Goal: Find specific page/section: Find specific page/section

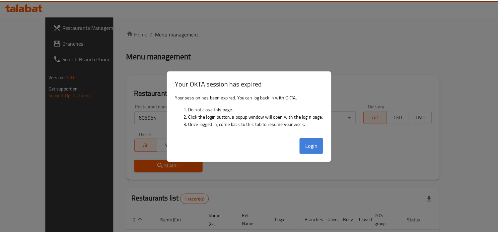
scroll to position [37, 0]
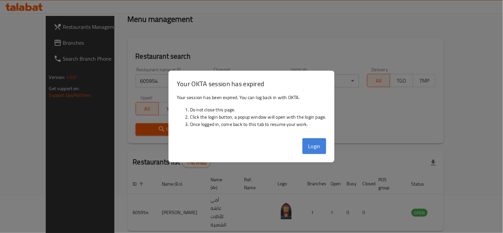
click at [320, 144] on button "Login" at bounding box center [315, 146] width 24 height 16
click at [315, 138] on div "Search" at bounding box center [286, 129] width 309 height 20
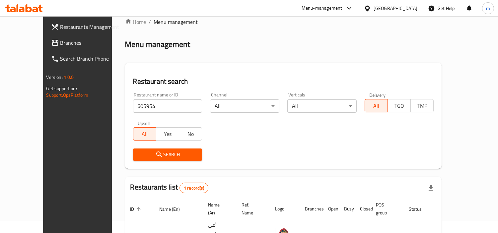
scroll to position [0, 0]
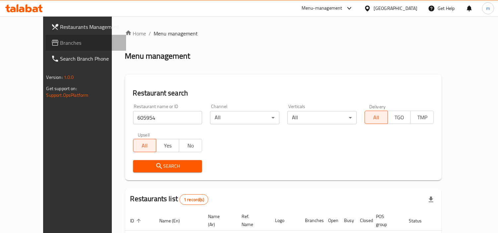
click at [60, 39] on span "Branches" at bounding box center [90, 43] width 61 height 8
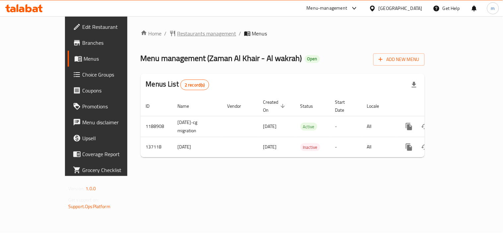
click at [177, 33] on span "Restaurants management" at bounding box center [206, 34] width 59 height 8
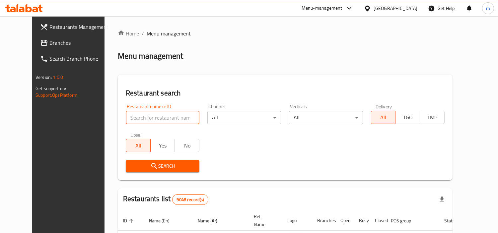
click at [136, 118] on input "search" at bounding box center [163, 117] width 74 height 13
paste input "611166"
type input "611166"
click button "Search" at bounding box center [163, 166] width 74 height 12
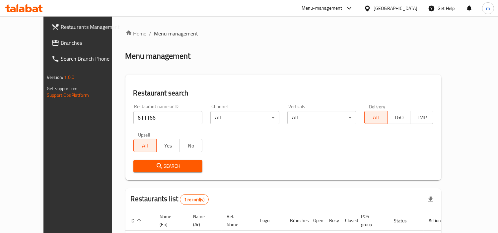
click at [407, 8] on div "[GEOGRAPHIC_DATA]" at bounding box center [396, 8] width 44 height 7
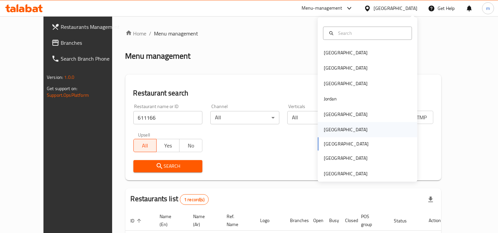
click at [334, 130] on div "[GEOGRAPHIC_DATA]" at bounding box center [345, 129] width 54 height 15
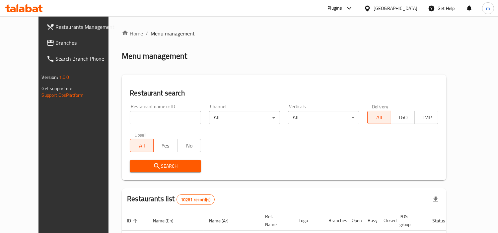
click at [56, 45] on span "Branches" at bounding box center [86, 43] width 61 height 8
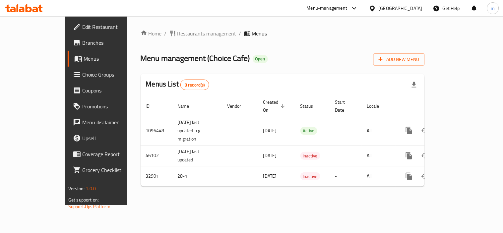
click at [177, 31] on span "Restaurants management" at bounding box center [206, 34] width 59 height 8
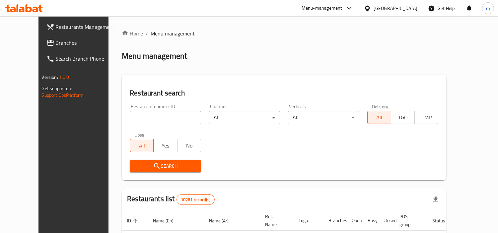
click at [151, 115] on input "search" at bounding box center [165, 117] width 71 height 13
paste input "16873"
type input "16873"
click button "Search" at bounding box center [165, 166] width 71 height 12
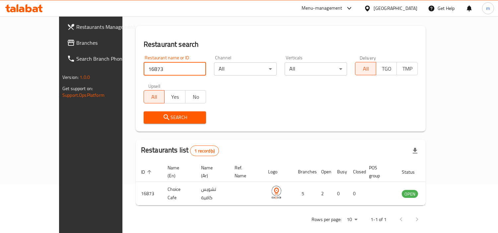
scroll to position [50, 0]
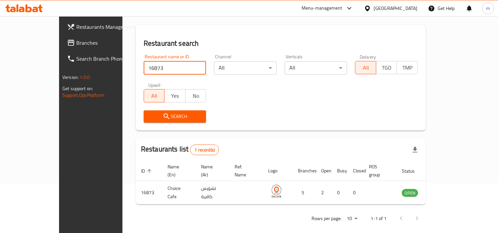
click at [408, 9] on div "[GEOGRAPHIC_DATA]" at bounding box center [396, 8] width 44 height 7
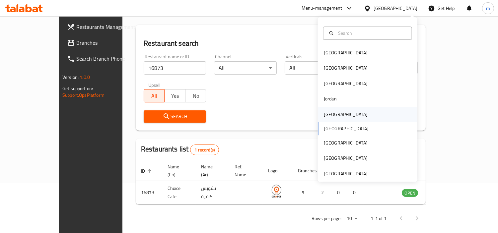
click at [334, 117] on div "[GEOGRAPHIC_DATA]" at bounding box center [345, 114] width 54 height 15
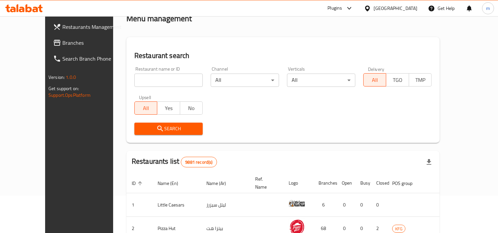
scroll to position [50, 0]
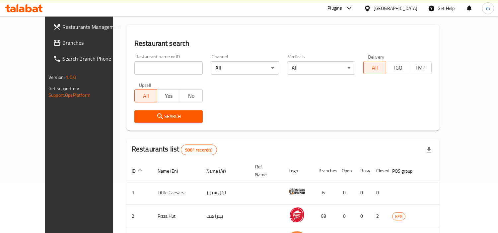
click at [62, 45] on span "Branches" at bounding box center [92, 43] width 61 height 8
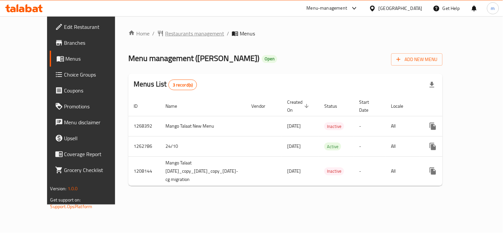
click at [165, 35] on span "Restaurants management" at bounding box center [194, 34] width 59 height 8
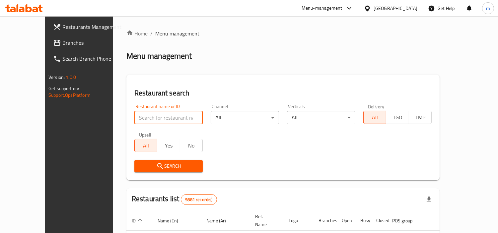
click at [158, 115] on input "search" at bounding box center [168, 117] width 68 height 13
paste input "15302"
type input "15302"
click button "Search" at bounding box center [168, 166] width 68 height 12
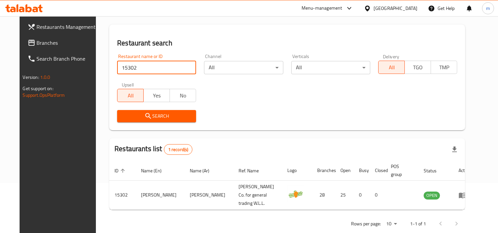
scroll to position [57, 0]
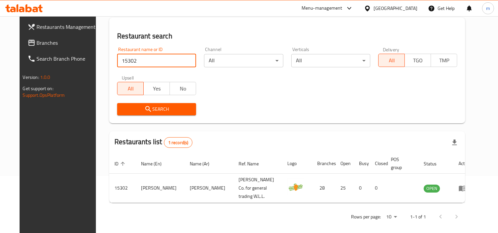
click at [405, 4] on div "[GEOGRAPHIC_DATA]" at bounding box center [391, 8] width 64 height 16
click at [403, 10] on div "[GEOGRAPHIC_DATA]" at bounding box center [396, 8] width 44 height 7
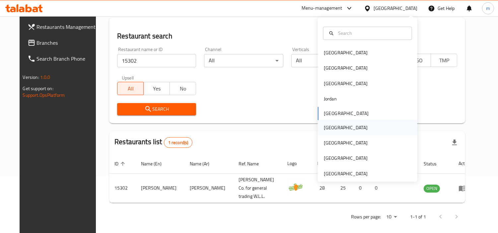
click at [324, 127] on div "[GEOGRAPHIC_DATA]" at bounding box center [346, 127] width 44 height 7
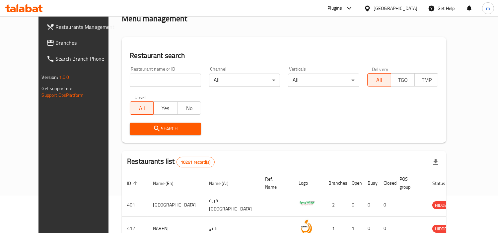
scroll to position [57, 0]
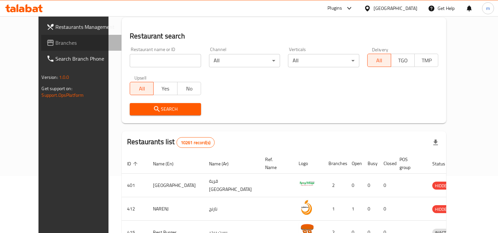
click at [56, 39] on span "Branches" at bounding box center [86, 43] width 61 height 8
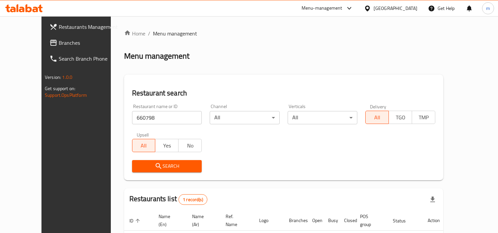
scroll to position [50, 0]
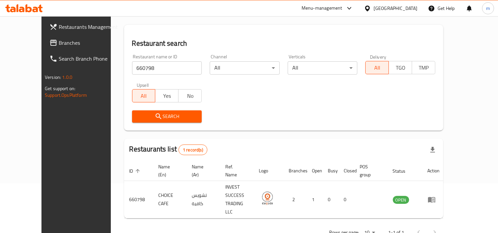
click at [412, 7] on div "[GEOGRAPHIC_DATA]" at bounding box center [396, 8] width 44 height 7
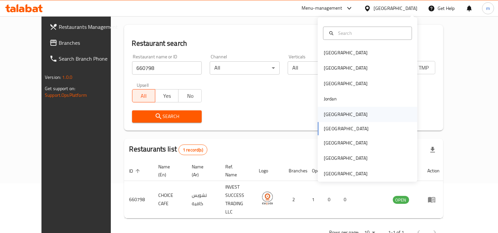
click at [328, 115] on div "[GEOGRAPHIC_DATA]" at bounding box center [346, 114] width 44 height 7
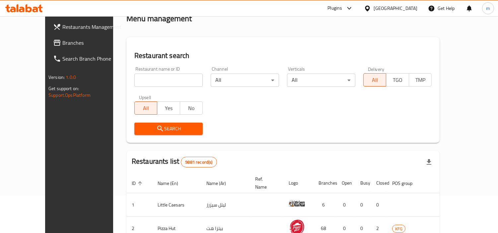
scroll to position [50, 0]
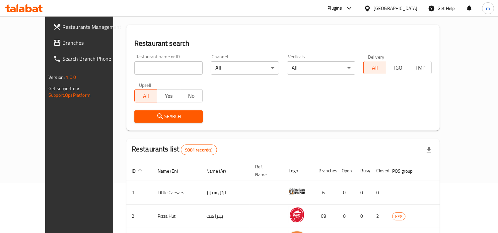
drag, startPoint x: 12, startPoint y: 42, endPoint x: 21, endPoint y: 46, distance: 10.1
click at [54, 42] on icon at bounding box center [57, 43] width 7 height 6
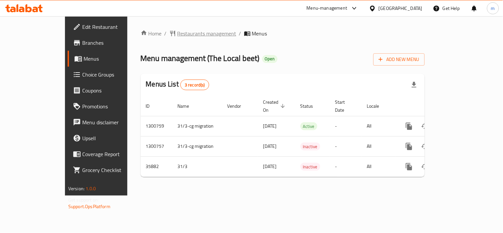
click at [177, 34] on span "Restaurants management" at bounding box center [206, 34] width 59 height 8
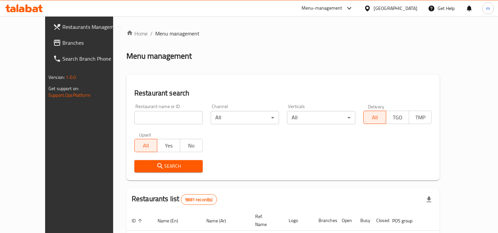
click at [154, 115] on input "search" at bounding box center [168, 117] width 68 height 13
paste input "18540"
type input "18540"
click button "Search" at bounding box center [168, 166] width 68 height 12
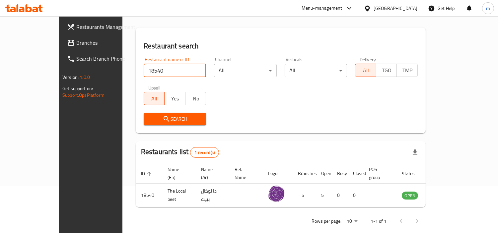
scroll to position [50, 0]
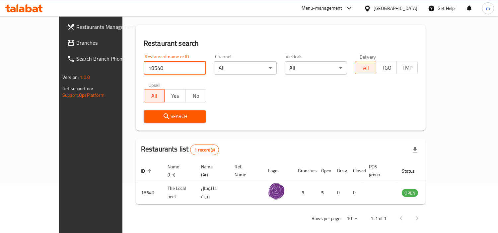
click at [76, 45] on span "Branches" at bounding box center [106, 43] width 61 height 8
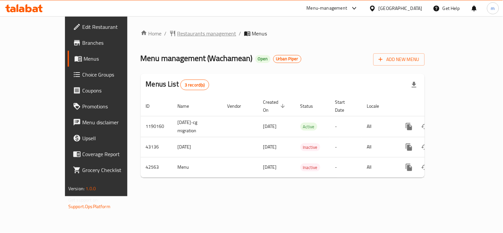
click at [177, 33] on span "Restaurants management" at bounding box center [206, 34] width 59 height 8
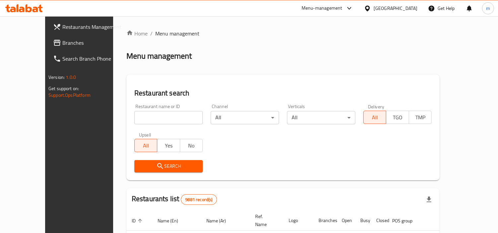
drag, startPoint x: 160, startPoint y: 117, endPoint x: 158, endPoint y: 113, distance: 5.1
click at [160, 117] on input "search" at bounding box center [168, 117] width 68 height 13
paste input "22032"
type input "22032"
click button "Search" at bounding box center [168, 166] width 68 height 12
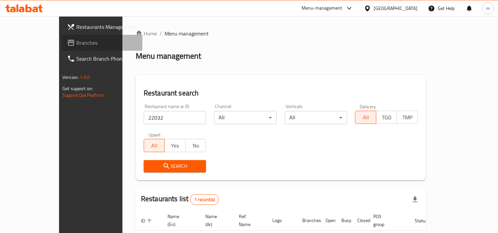
click at [76, 40] on span "Branches" at bounding box center [106, 43] width 61 height 8
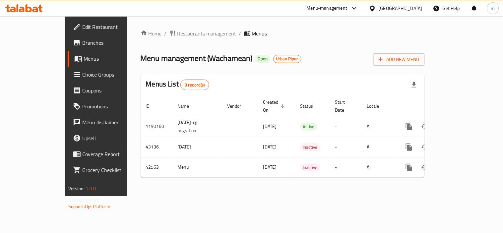
click at [177, 32] on span "Restaurants management" at bounding box center [206, 34] width 59 height 8
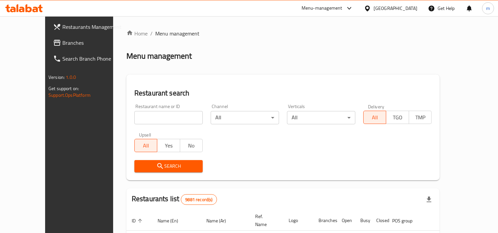
click at [148, 115] on input "search" at bounding box center [168, 117] width 68 height 13
paste input "22032"
type input "22032"
click button "Search" at bounding box center [168, 166] width 68 height 12
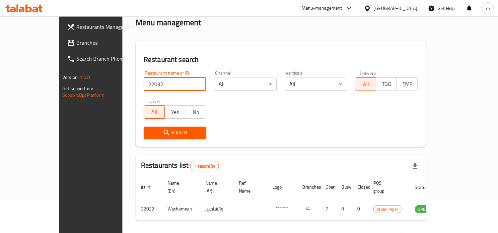
scroll to position [50, 0]
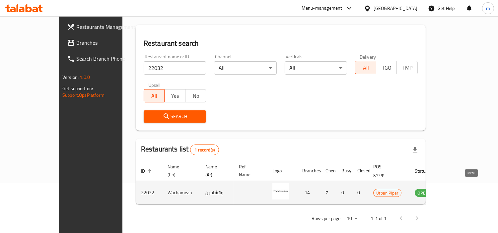
click at [457, 190] on icon "enhanced table" at bounding box center [453, 193] width 7 height 6
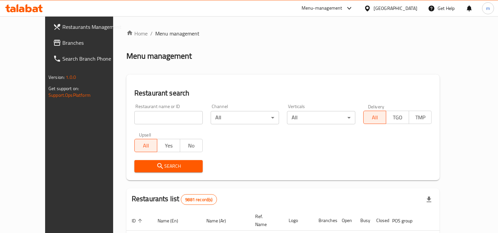
click at [409, 9] on div "[GEOGRAPHIC_DATA]" at bounding box center [396, 8] width 44 height 7
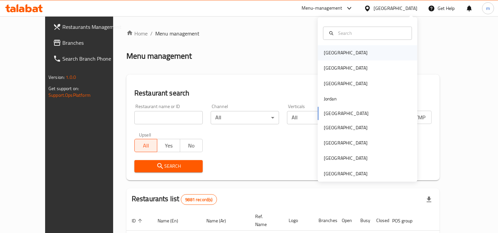
click at [350, 53] on div "[GEOGRAPHIC_DATA]" at bounding box center [368, 52] width 100 height 15
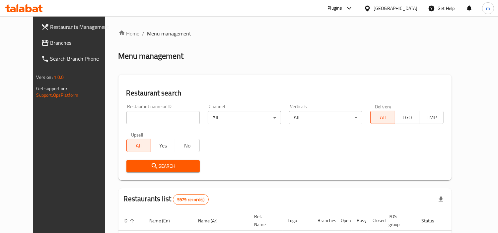
drag, startPoint x: 20, startPoint y: 40, endPoint x: 159, endPoint y: 84, distance: 145.7
click at [50, 40] on span "Branches" at bounding box center [80, 43] width 61 height 8
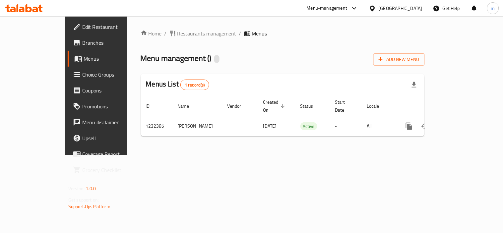
click at [177, 33] on span "Restaurants management" at bounding box center [206, 34] width 59 height 8
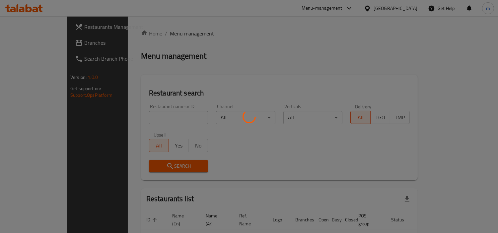
click at [146, 116] on div at bounding box center [249, 116] width 498 height 233
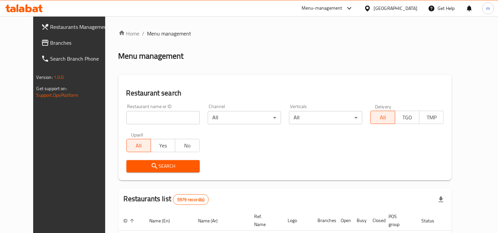
click at [146, 115] on input "search" at bounding box center [162, 117] width 73 height 13
paste input "1237"
type input "1237"
click button "Search" at bounding box center [162, 166] width 73 height 12
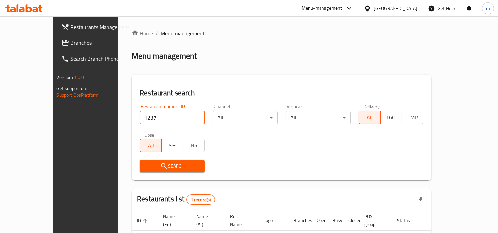
click at [409, 9] on div "[GEOGRAPHIC_DATA]" at bounding box center [396, 8] width 44 height 7
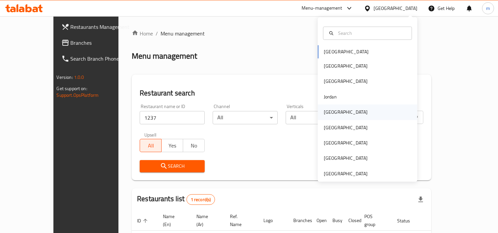
click at [329, 111] on div "[GEOGRAPHIC_DATA]" at bounding box center [346, 111] width 44 height 7
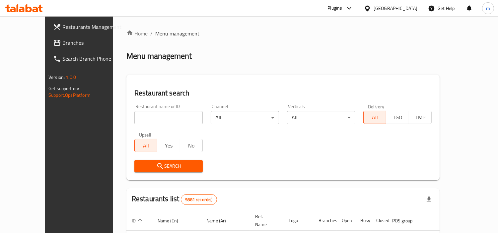
click at [62, 44] on span "Branches" at bounding box center [92, 43] width 61 height 8
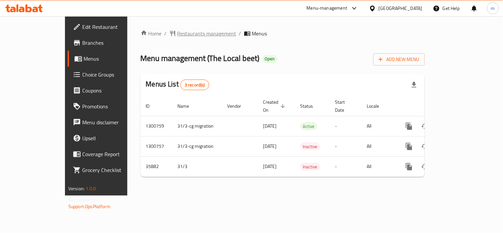
click at [177, 34] on span "Restaurants management" at bounding box center [206, 34] width 59 height 8
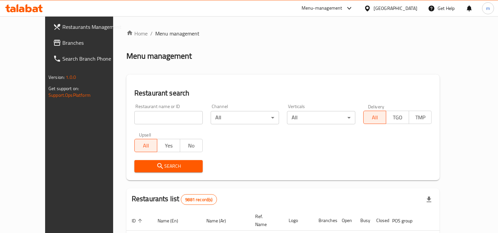
click at [141, 116] on input "search" at bounding box center [168, 117] width 68 height 13
paste input "18540"
type input "18540"
click button "Search" at bounding box center [168, 166] width 68 height 12
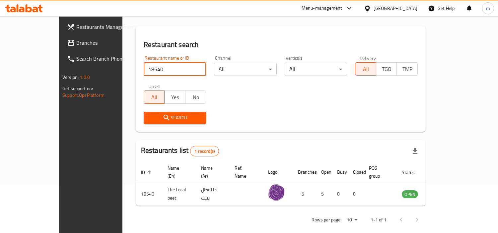
scroll to position [50, 0]
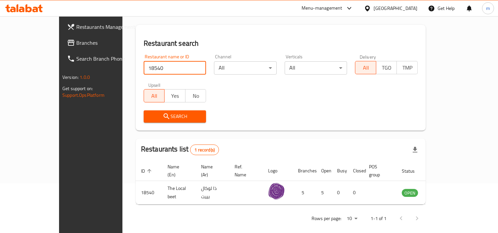
drag, startPoint x: 406, startPoint y: 4, endPoint x: 417, endPoint y: 37, distance: 34.7
click at [408, 9] on div "[GEOGRAPHIC_DATA]" at bounding box center [396, 8] width 44 height 7
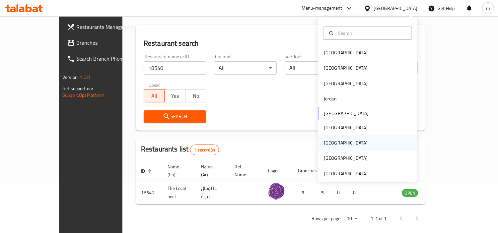
click at [328, 146] on div "[GEOGRAPHIC_DATA]" at bounding box center [346, 142] width 44 height 7
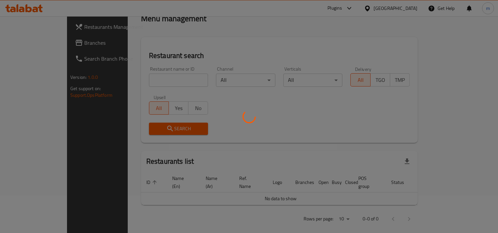
scroll to position [50, 0]
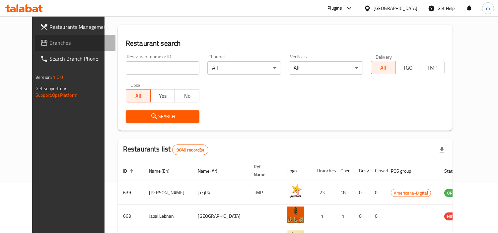
click at [49, 41] on span "Branches" at bounding box center [79, 43] width 61 height 8
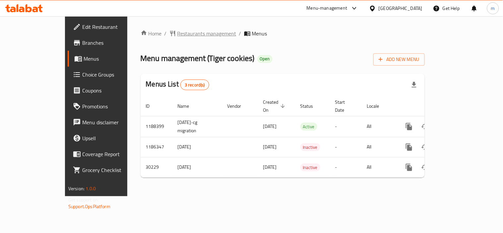
click at [177, 32] on span "Restaurants management" at bounding box center [206, 34] width 59 height 8
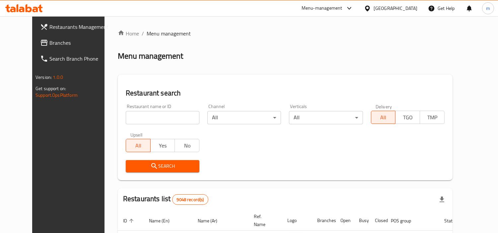
click at [169, 121] on input "search" at bounding box center [163, 117] width 74 height 13
paste input "15507"
type input "15507"
click button "Search" at bounding box center [163, 166] width 74 height 12
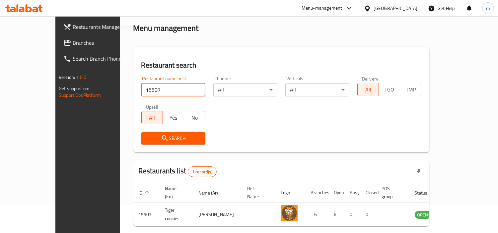
scroll to position [50, 0]
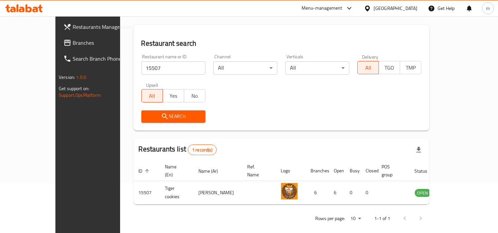
click at [412, 7] on div "[GEOGRAPHIC_DATA]" at bounding box center [396, 8] width 44 height 7
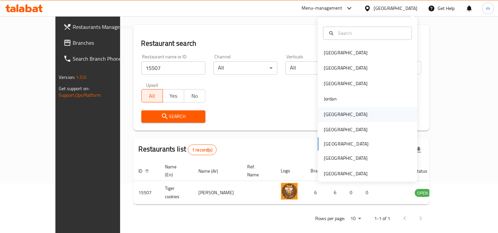
click at [330, 114] on div "[GEOGRAPHIC_DATA]" at bounding box center [346, 114] width 44 height 7
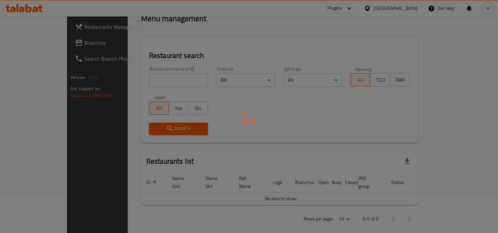
scroll to position [50, 0]
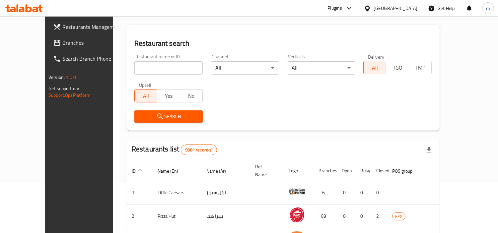
click at [54, 41] on icon at bounding box center [57, 43] width 7 height 6
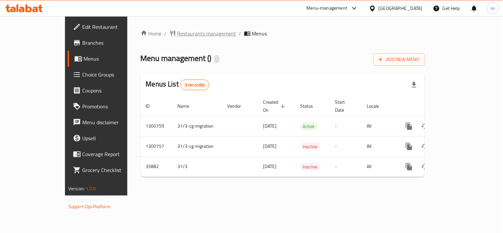
click at [177, 31] on span "Restaurants management" at bounding box center [206, 34] width 59 height 8
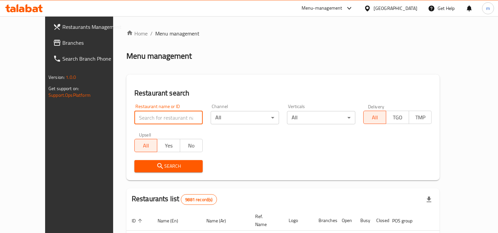
click at [147, 114] on input "search" at bounding box center [168, 117] width 68 height 13
paste input "18540"
type input "18540"
click button "Search" at bounding box center [168, 166] width 68 height 12
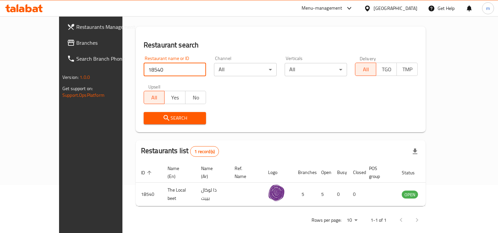
scroll to position [50, 0]
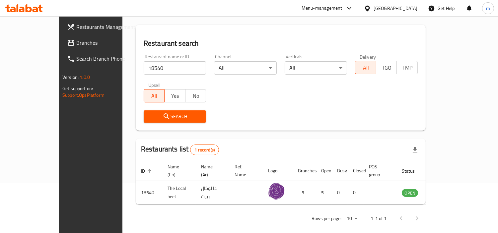
click at [405, 8] on div "[GEOGRAPHIC_DATA]" at bounding box center [396, 8] width 44 height 7
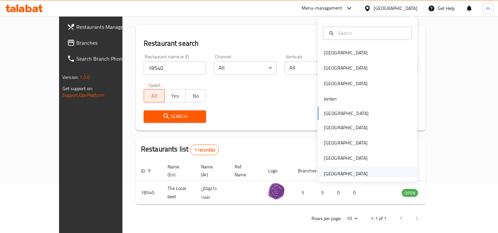
click at [341, 175] on div "[GEOGRAPHIC_DATA]" at bounding box center [346, 173] width 44 height 7
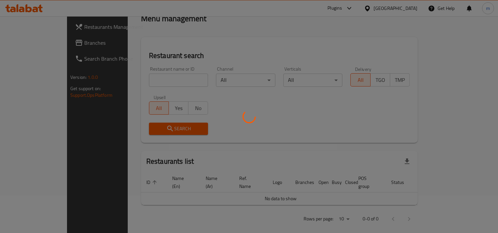
scroll to position [50, 0]
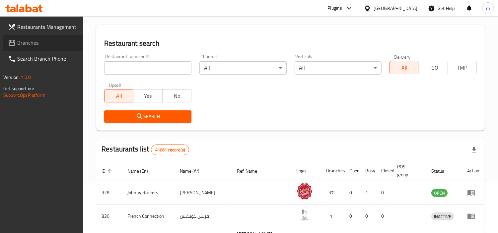
click at [31, 43] on span "Branches" at bounding box center [47, 43] width 61 height 8
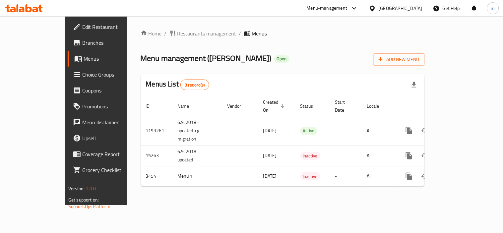
click at [177, 35] on span "Restaurants management" at bounding box center [206, 34] width 59 height 8
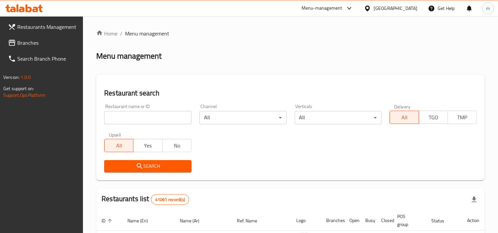
click at [154, 115] on input "search" at bounding box center [147, 117] width 87 height 13
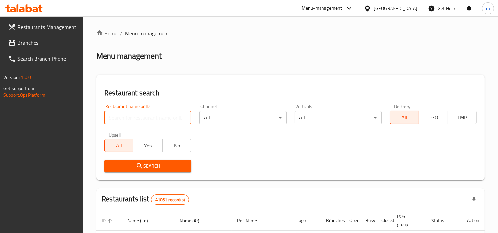
paste input "2274"
type input "2274"
click button "Search" at bounding box center [147, 166] width 87 height 12
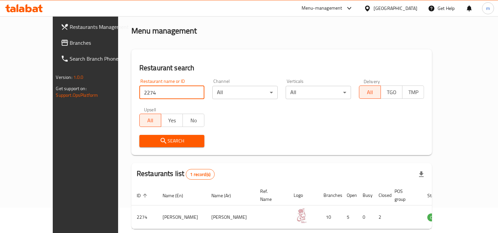
scroll to position [50, 0]
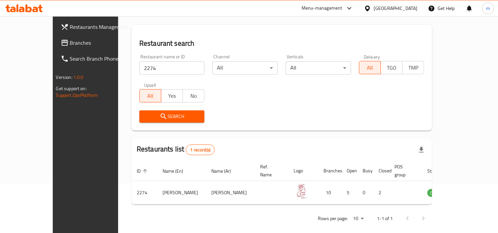
drag, startPoint x: 396, startPoint y: 7, endPoint x: 393, endPoint y: 13, distance: 6.4
click at [396, 7] on div "United Arab Emirates" at bounding box center [396, 8] width 44 height 7
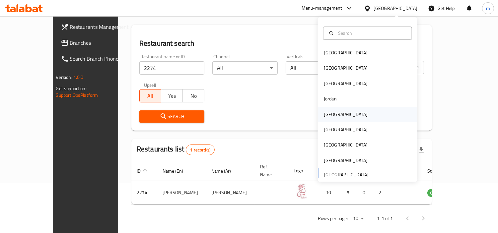
click at [327, 114] on div "[GEOGRAPHIC_DATA]" at bounding box center [346, 114] width 44 height 7
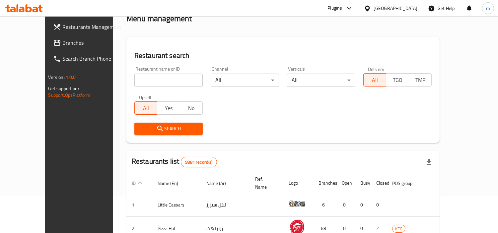
scroll to position [50, 0]
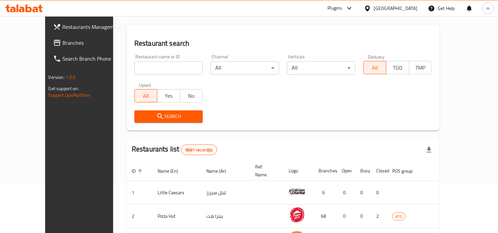
click at [62, 45] on span "Branches" at bounding box center [92, 43] width 61 height 8
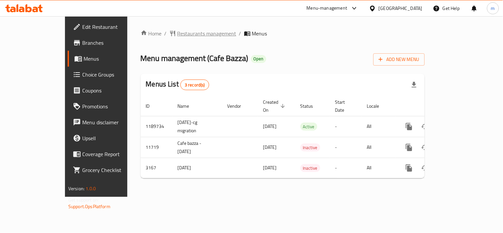
click at [177, 36] on span "Restaurants management" at bounding box center [206, 34] width 59 height 8
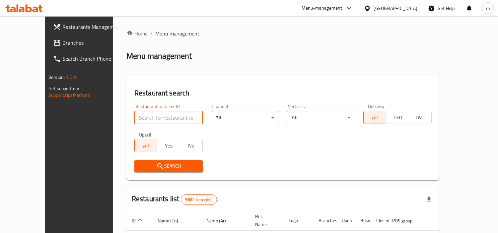
click at [154, 116] on input "search" at bounding box center [168, 117] width 68 height 13
paste input "2099"
type input "2099"
click button "Search" at bounding box center [168, 166] width 68 height 12
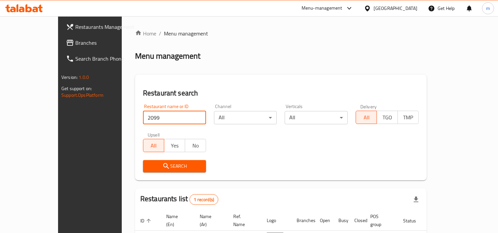
click at [409, 8] on div "[GEOGRAPHIC_DATA]" at bounding box center [396, 8] width 44 height 7
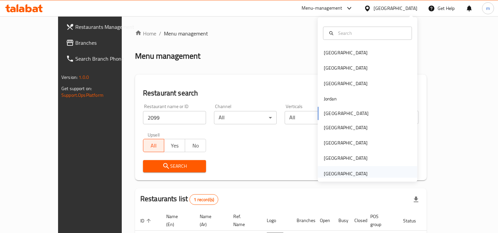
click at [353, 173] on div "United Arab Emirates" at bounding box center [346, 173] width 44 height 7
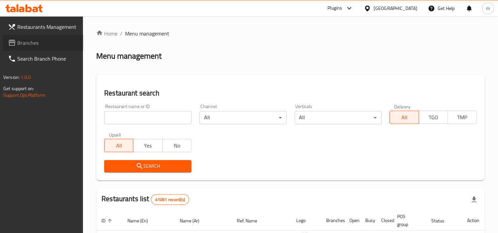
click at [39, 44] on span "Branches" at bounding box center [47, 43] width 61 height 8
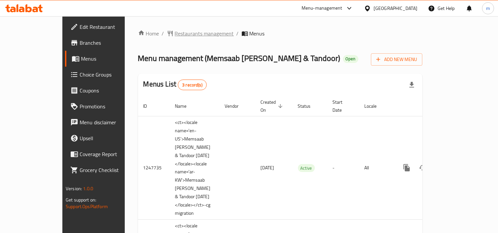
click at [175, 36] on span "Restaurants management" at bounding box center [204, 34] width 59 height 8
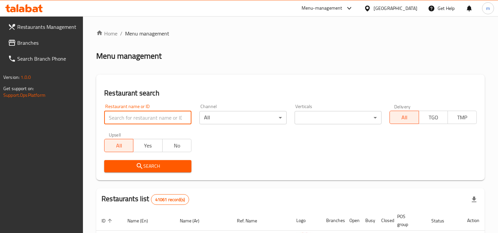
click at [164, 115] on input "search" at bounding box center [147, 117] width 87 height 13
paste input "7191"
type input "7191"
click button "Search" at bounding box center [147, 166] width 87 height 12
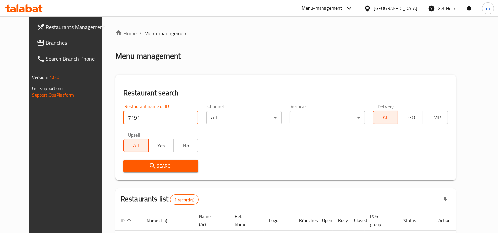
scroll to position [50, 0]
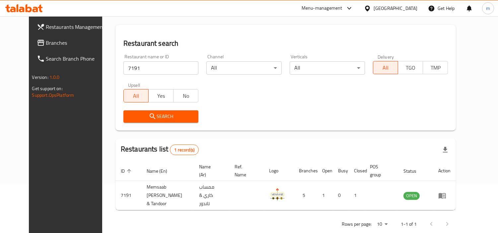
click at [397, 7] on div "United Arab Emirates" at bounding box center [396, 8] width 44 height 7
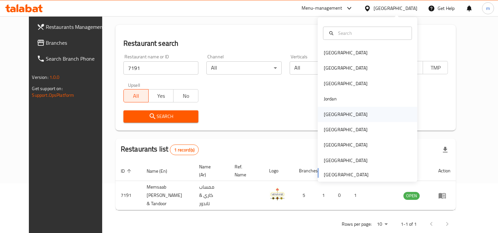
click at [329, 116] on div "[GEOGRAPHIC_DATA]" at bounding box center [346, 114] width 44 height 7
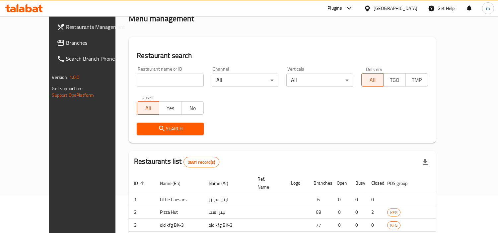
scroll to position [50, 0]
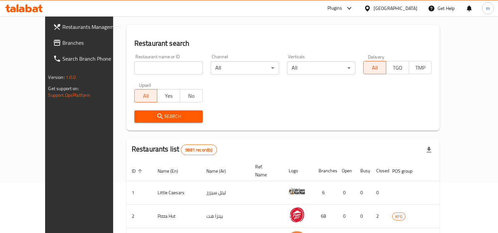
click at [62, 42] on span "Branches" at bounding box center [92, 43] width 61 height 8
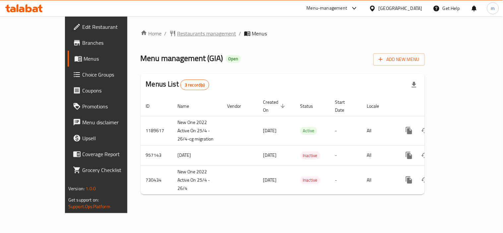
click at [177, 35] on span "Restaurants management" at bounding box center [206, 34] width 59 height 8
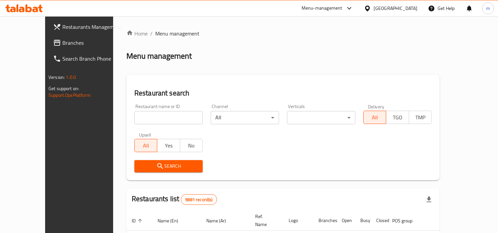
click at [159, 116] on input "search" at bounding box center [168, 117] width 68 height 13
paste input "23396"
type input "23396"
click button "Search" at bounding box center [168, 166] width 68 height 12
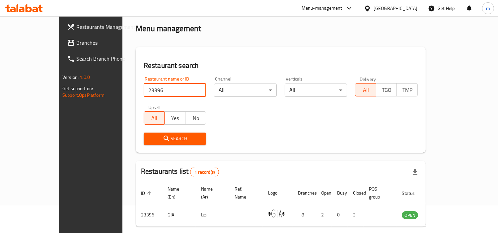
scroll to position [50, 0]
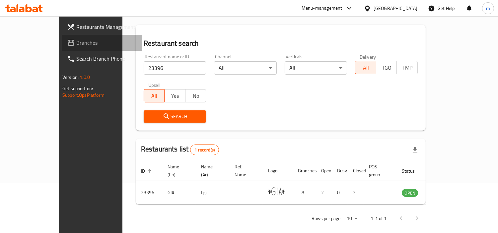
click at [76, 41] on span "Branches" at bounding box center [106, 43] width 61 height 8
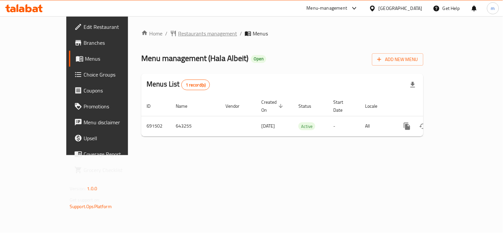
click at [178, 33] on span "Restaurants management" at bounding box center [207, 34] width 59 height 8
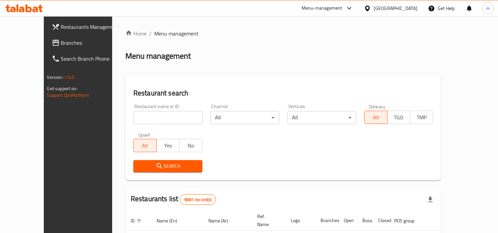
click at [156, 115] on input "search" at bounding box center [167, 117] width 69 height 13
paste input "643255"
type input "643255"
click button "Search" at bounding box center [167, 166] width 69 height 12
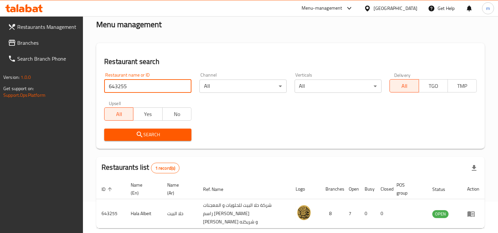
scroll to position [57, 0]
